Goal: Transaction & Acquisition: Book appointment/travel/reservation

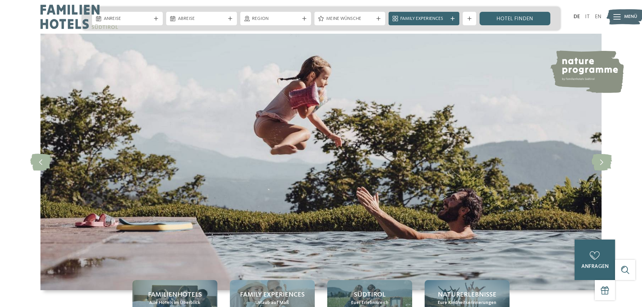
click at [131, 20] on div at bounding box center [180, 17] width 281 height 34
click at [154, 20] on div at bounding box center [180, 17] width 281 height 34
click at [155, 19] on div at bounding box center [180, 17] width 281 height 34
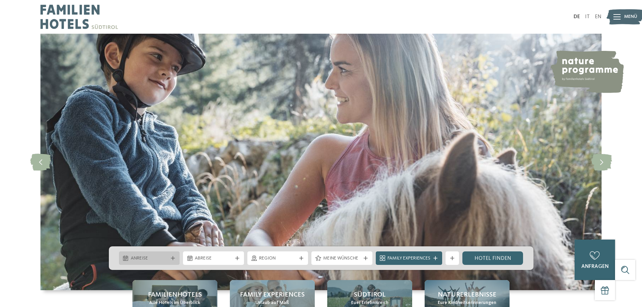
click at [144, 258] on span "Anreise" at bounding box center [149, 258] width 37 height 7
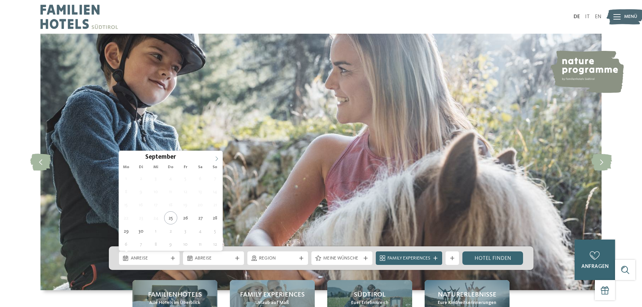
click at [216, 157] on icon at bounding box center [217, 158] width 2 height 4
type div "27.12.2025"
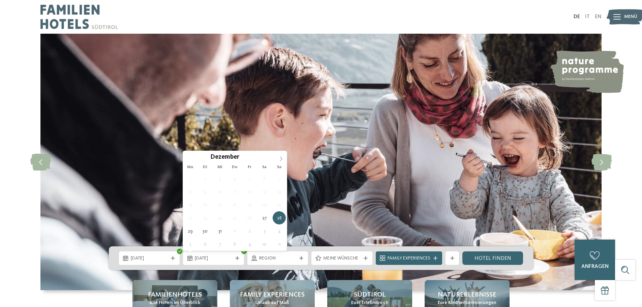
type input "****"
click at [279, 158] on icon at bounding box center [281, 158] width 5 height 5
type div "03.01.2026"
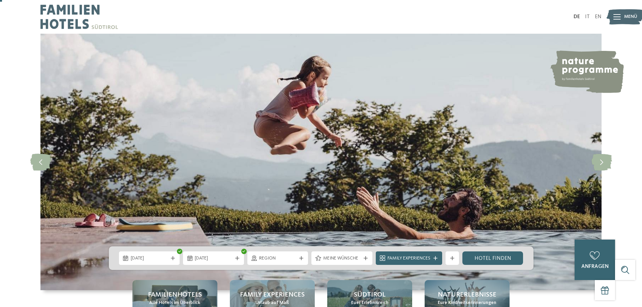
scroll to position [34, 0]
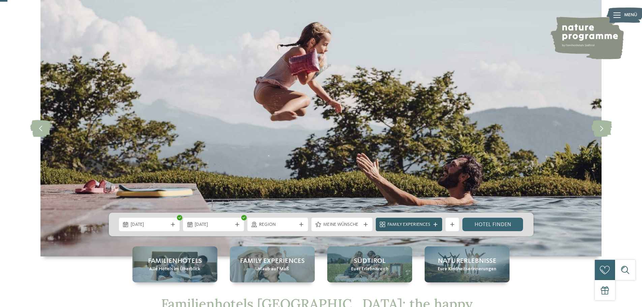
click at [435, 221] on div "Family Experiences" at bounding box center [409, 224] width 66 height 13
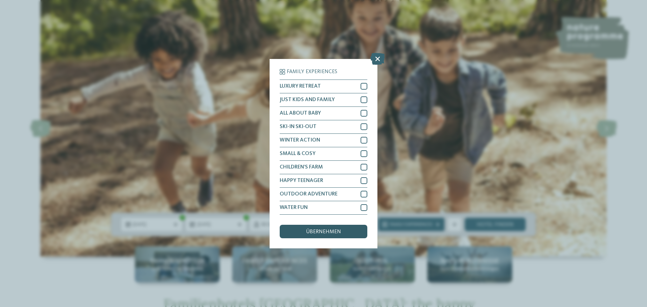
click at [336, 225] on div "übernehmen" at bounding box center [324, 231] width 88 height 13
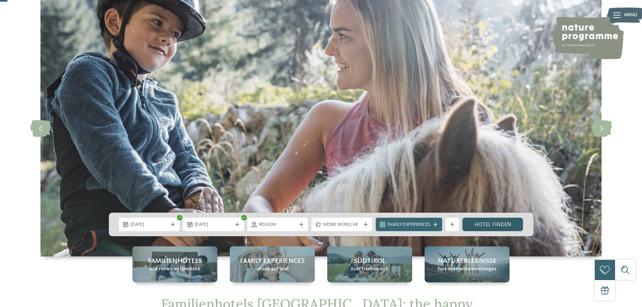
click at [491, 223] on link "Hotel finden" at bounding box center [492, 224] width 61 height 13
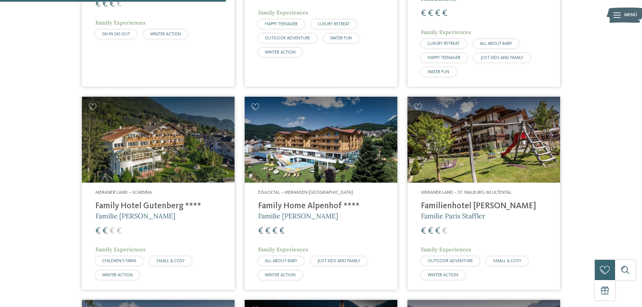
scroll to position [626, 0]
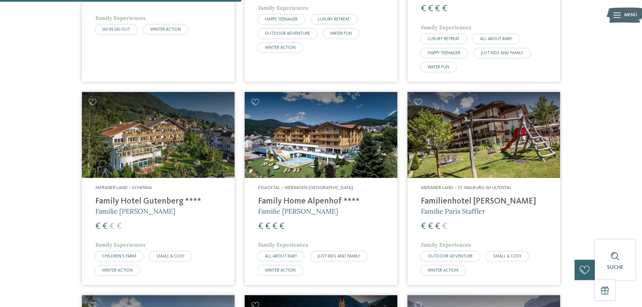
click at [186, 152] on img at bounding box center [158, 135] width 153 height 86
click at [173, 206] on h4 "Family Hotel Gutenberg ****" at bounding box center [158, 202] width 126 height 10
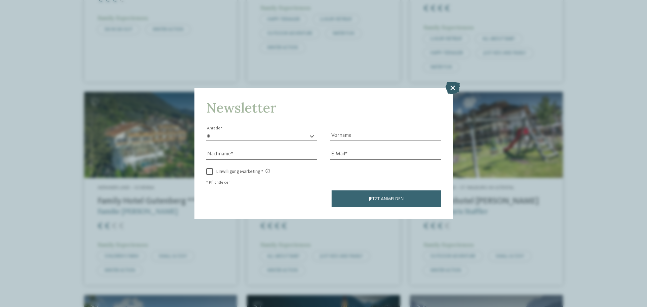
click at [454, 89] on icon at bounding box center [453, 88] width 14 height 12
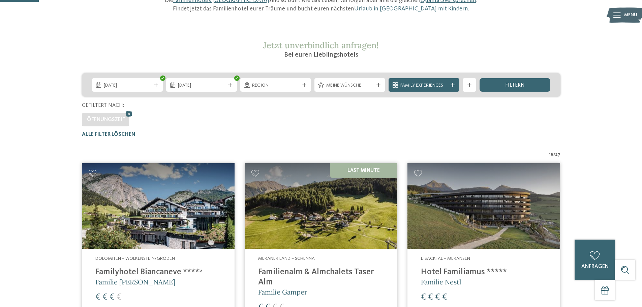
scroll to position [0, 0]
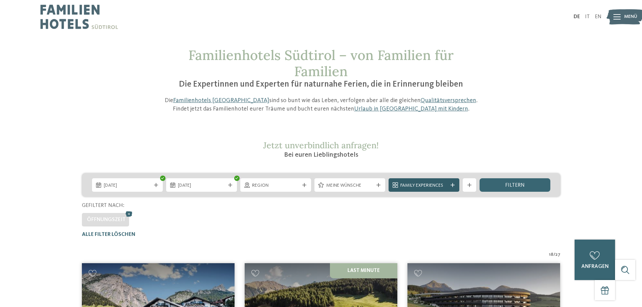
click at [439, 184] on span "Family Experiences" at bounding box center [423, 185] width 47 height 7
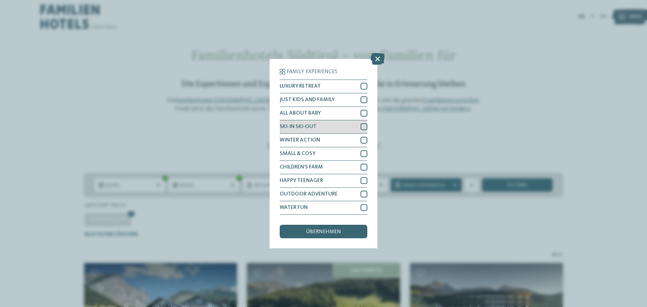
click at [362, 126] on div at bounding box center [364, 126] width 7 height 7
click at [328, 231] on span "übernehmen" at bounding box center [323, 231] width 35 height 5
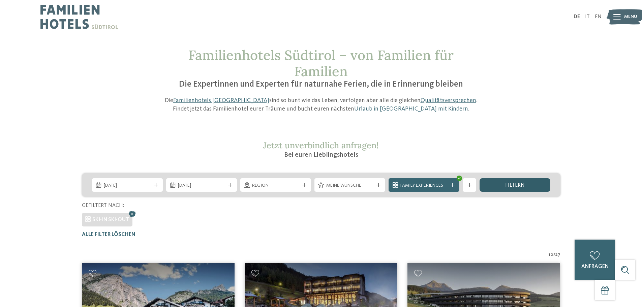
click at [516, 187] on span "filtern" at bounding box center [515, 185] width 20 height 5
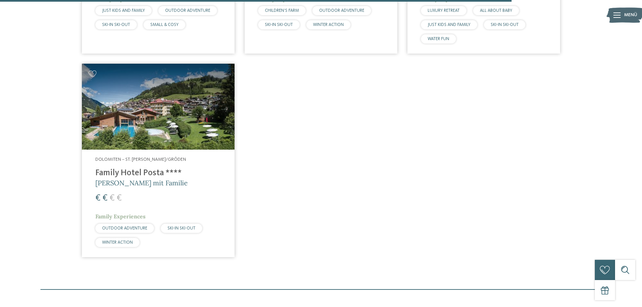
scroll to position [862, 0]
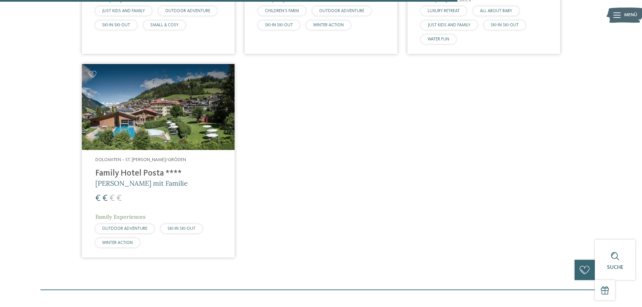
click at [203, 134] on img at bounding box center [158, 107] width 153 height 86
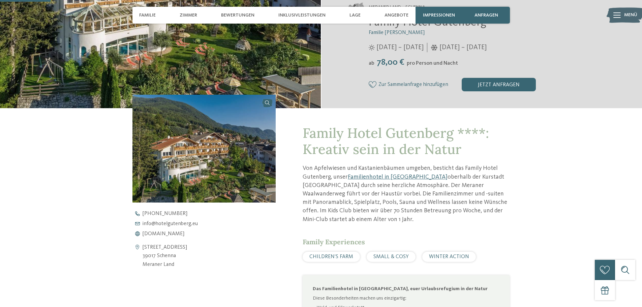
scroll to position [202, 0]
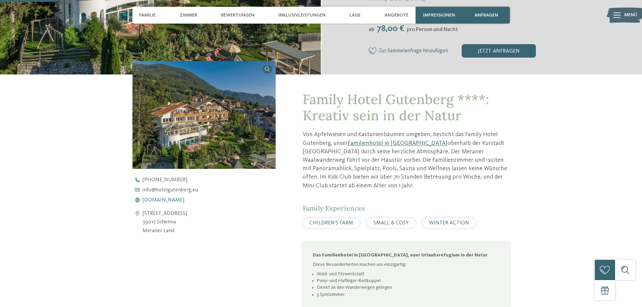
click at [180, 201] on span "www.hotelgutenberg.eu" at bounding box center [164, 200] width 42 height 5
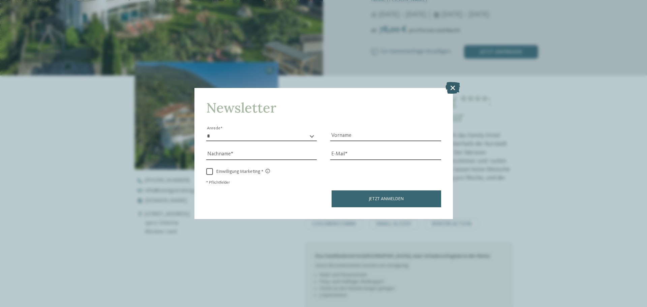
click at [456, 88] on icon at bounding box center [453, 88] width 14 height 12
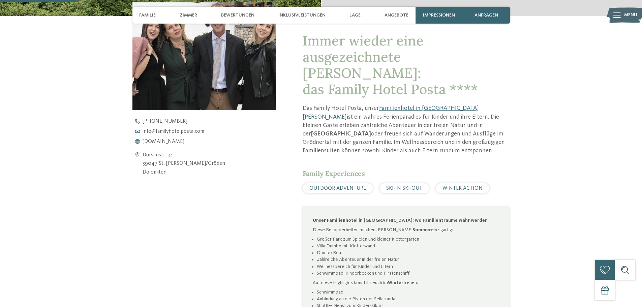
scroll to position [270, 0]
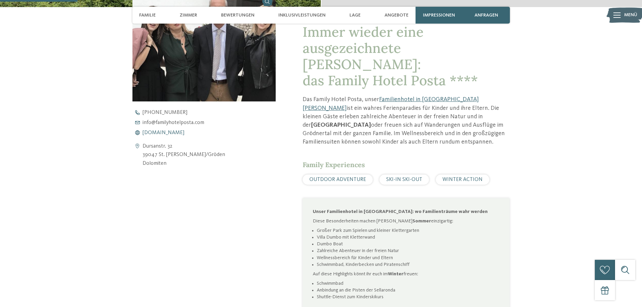
click at [203, 135] on link "[DOMAIN_NAME]" at bounding box center [209, 132] width 155 height 5
